Goal: Task Accomplishment & Management: Use online tool/utility

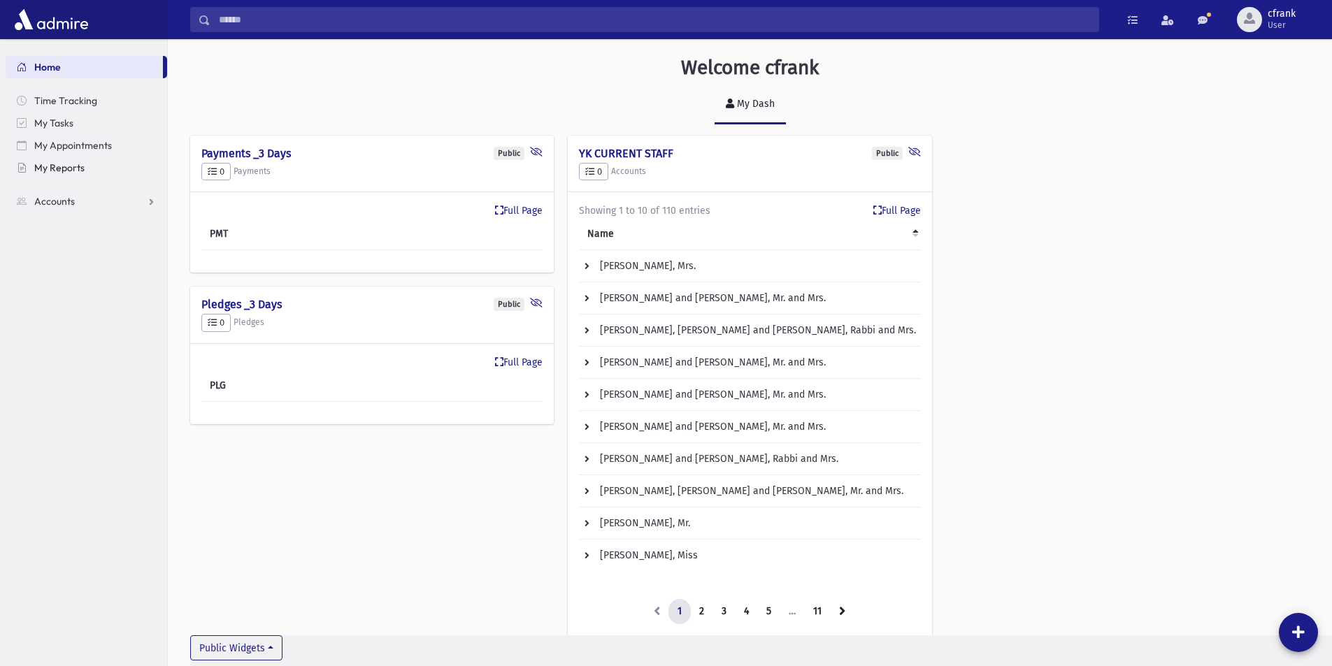
click at [111, 163] on link "My Reports" at bounding box center [87, 168] width 162 height 22
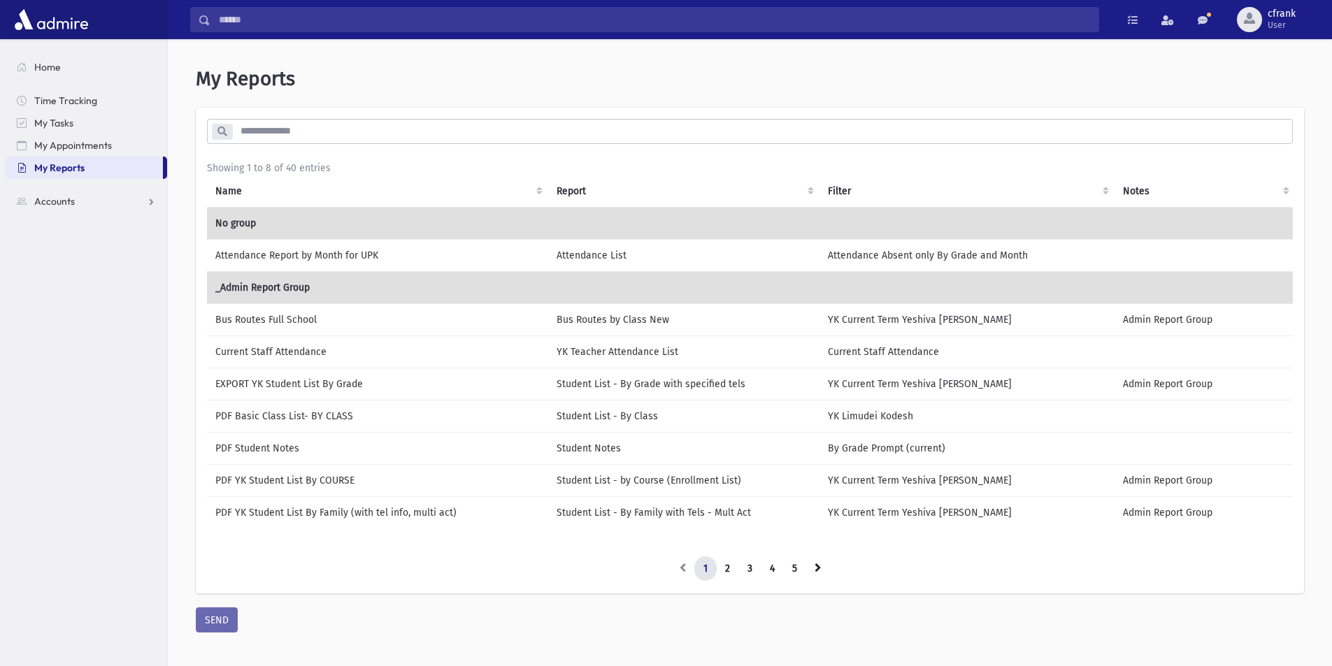
click at [350, 136] on input "search" at bounding box center [762, 131] width 1060 height 25
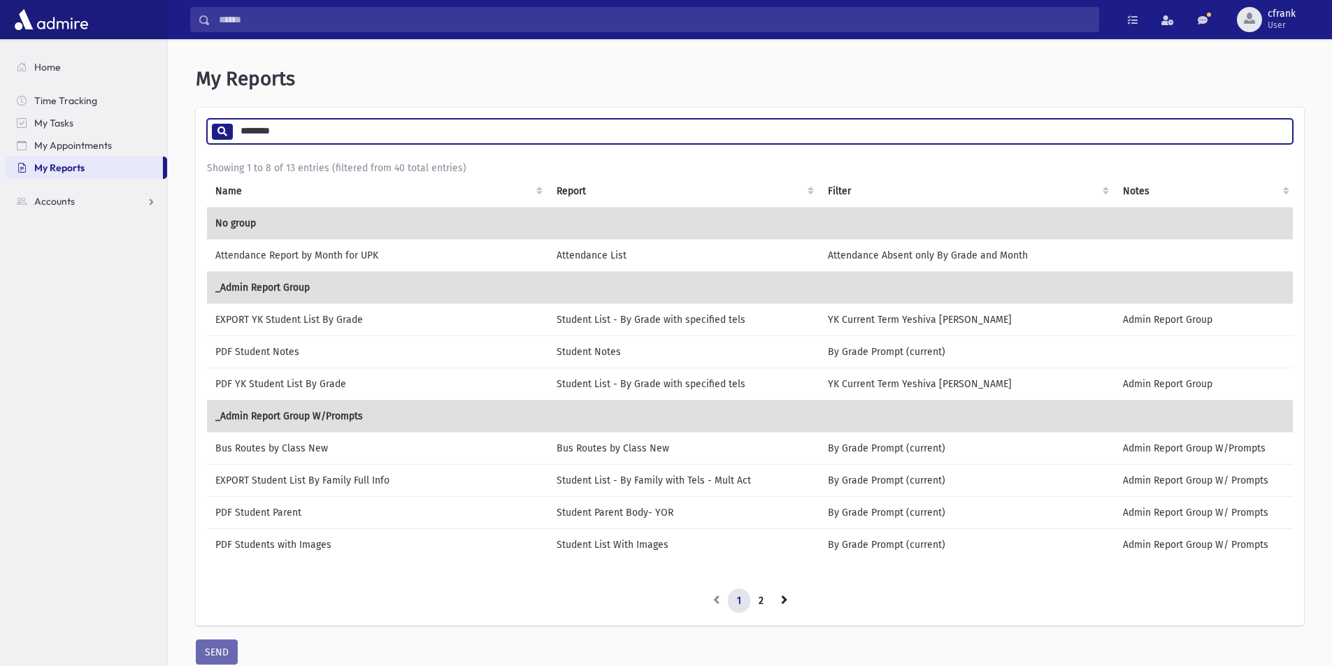
type input "********"
click at [531, 385] on td "PDF YK Student List By Grade" at bounding box center [377, 384] width 341 height 32
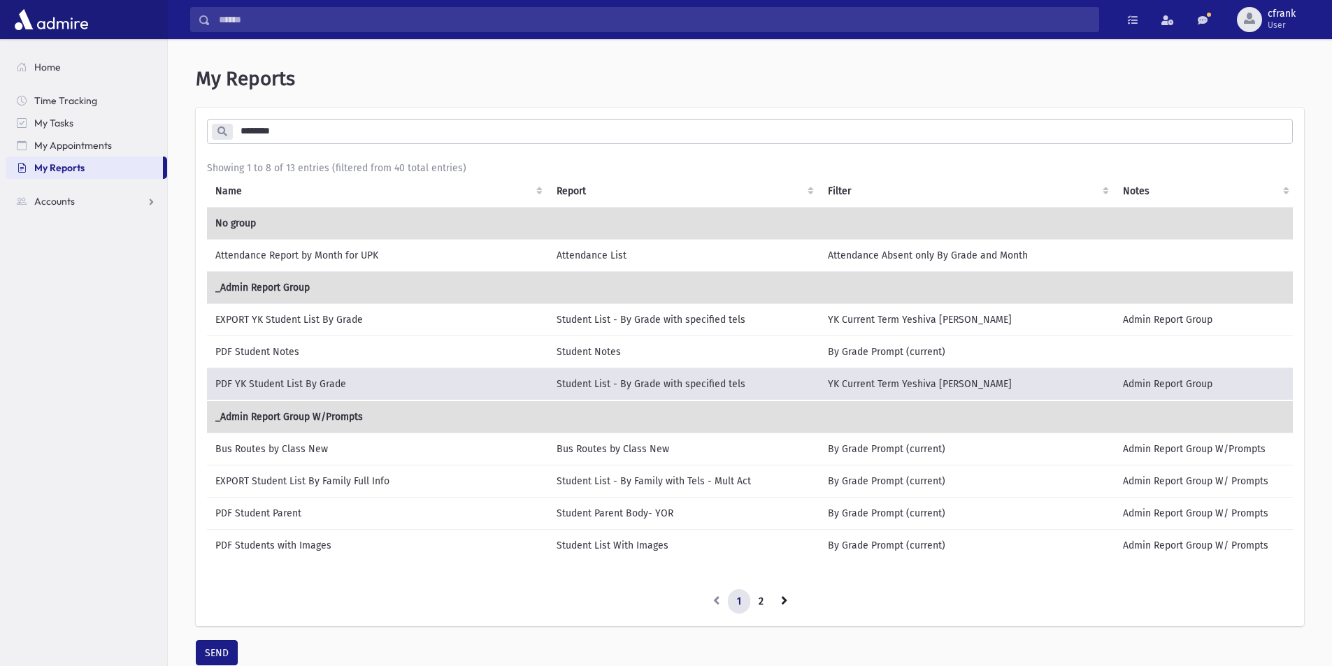
click at [524, 387] on td "PDF YK Student List By Grade" at bounding box center [377, 384] width 341 height 33
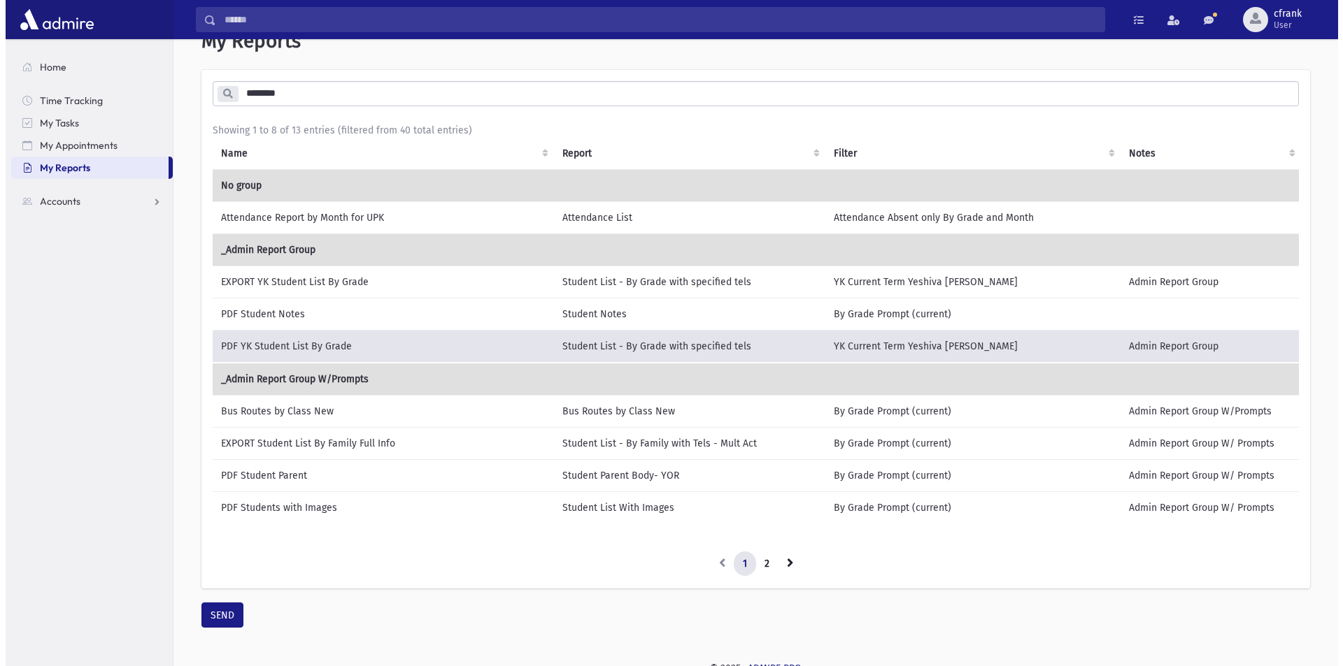
scroll to position [58, 0]
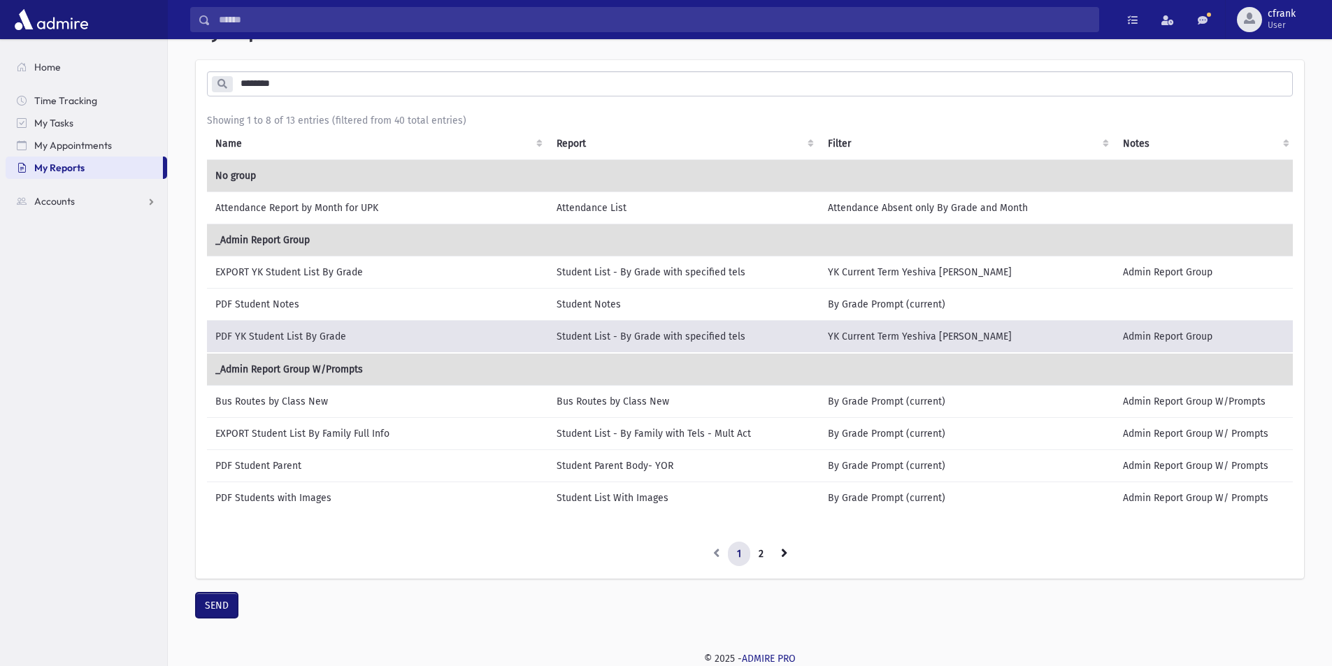
click at [229, 609] on button "SEND" at bounding box center [217, 605] width 42 height 25
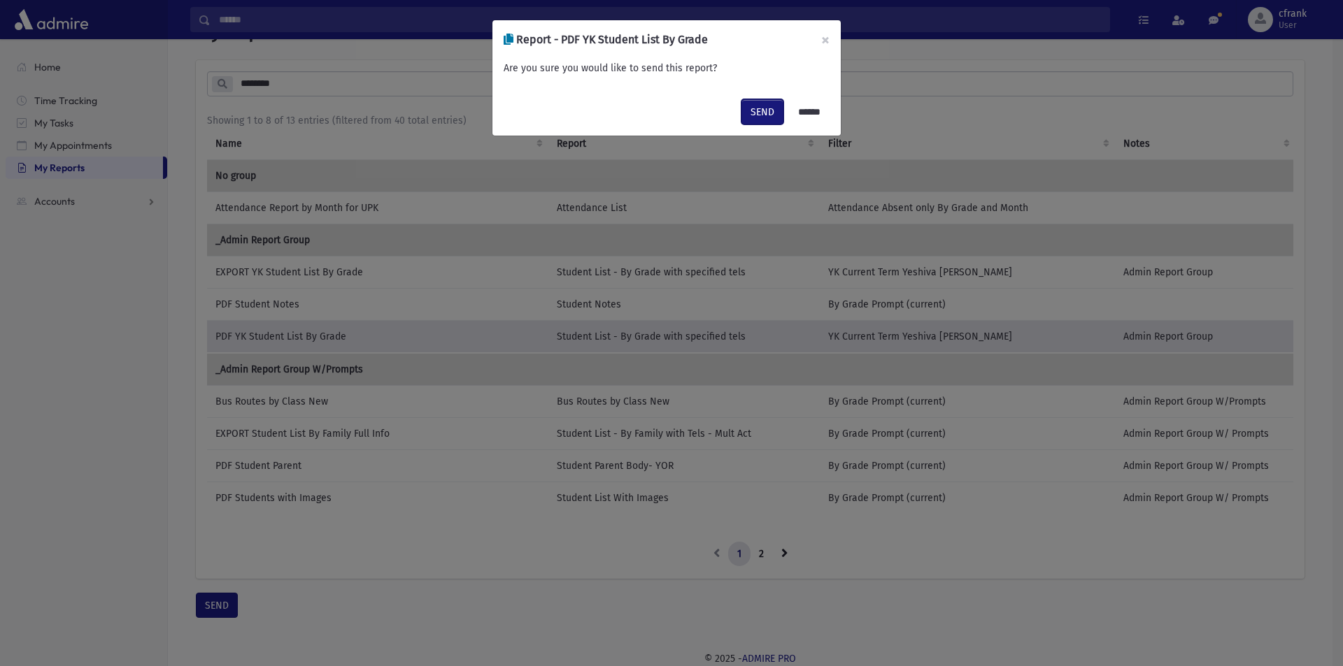
click at [766, 115] on button "SEND" at bounding box center [762, 111] width 42 height 25
